Goal: Information Seeking & Learning: Learn about a topic

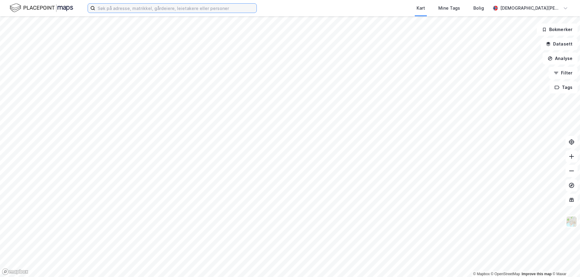
click at [113, 5] on input at bounding box center [175, 8] width 161 height 9
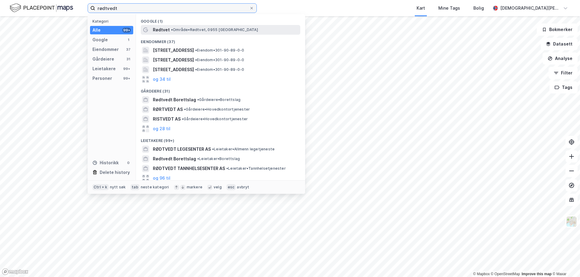
type input "rødtvedt"
